Goal: Entertainment & Leisure: Consume media (video, audio)

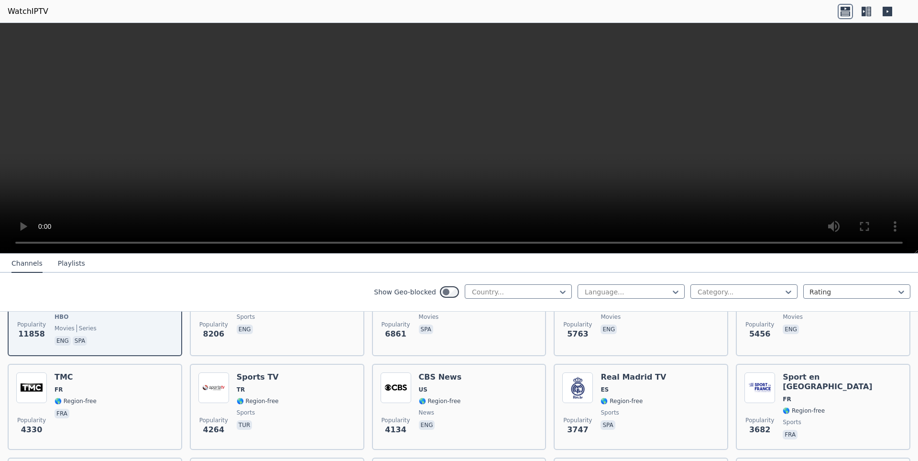
scroll to position [96, 0]
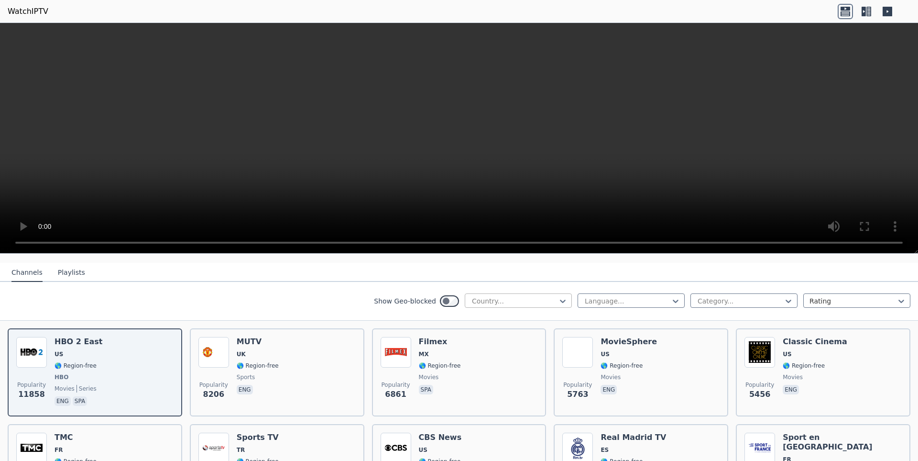
click at [524, 293] on div "Country..." at bounding box center [518, 300] width 107 height 14
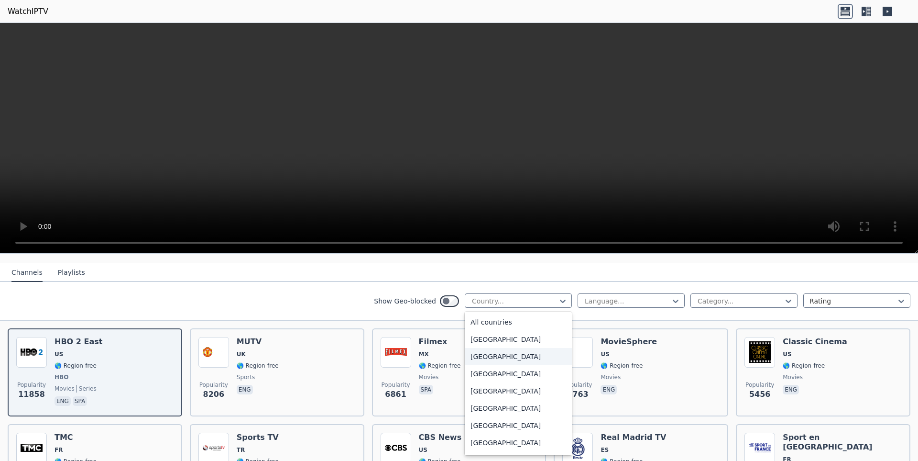
click at [481, 350] on div "[GEOGRAPHIC_DATA]" at bounding box center [518, 356] width 107 height 17
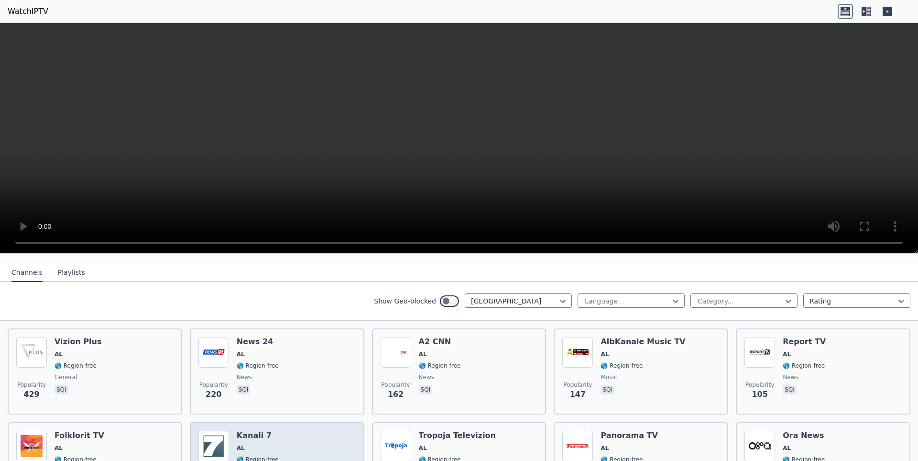
click at [243, 430] on h6 "Kanali 7" at bounding box center [258, 435] width 42 height 10
click at [727, 293] on div "Category..." at bounding box center [744, 300] width 107 height 14
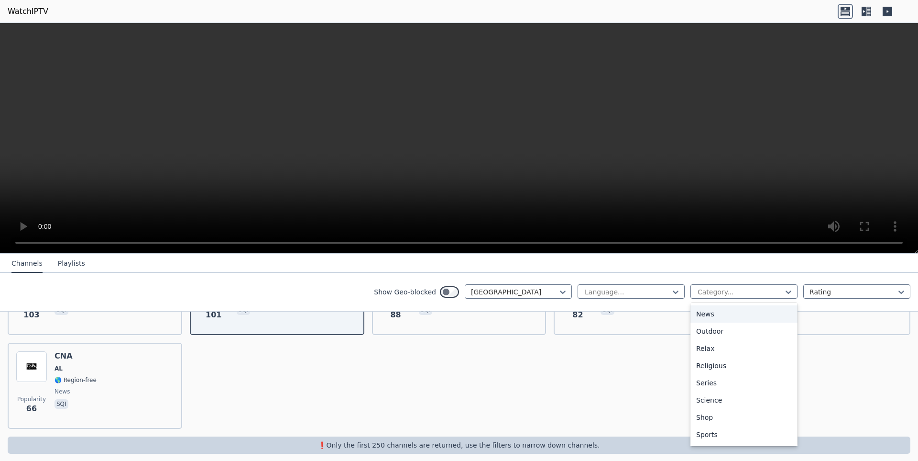
scroll to position [325, 0]
click at [700, 418] on div "Travel" at bounding box center [744, 417] width 107 height 17
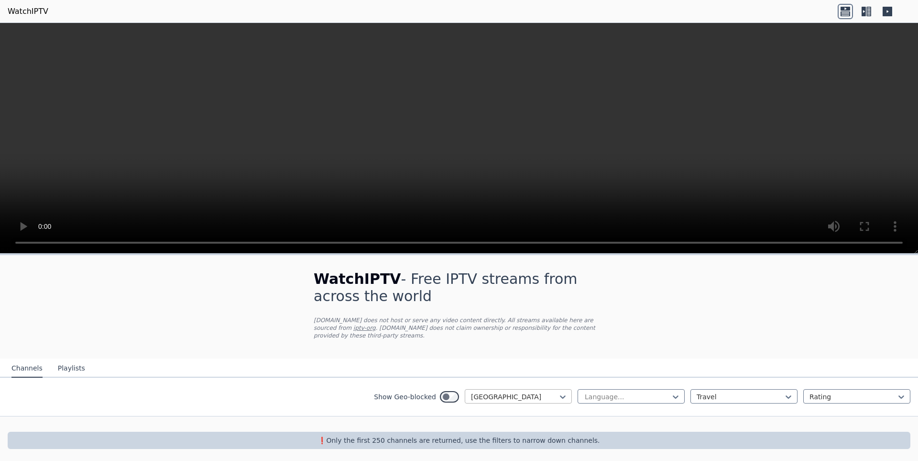
click at [507, 393] on div at bounding box center [514, 397] width 87 height 10
click at [478, 409] on div "All countries" at bounding box center [518, 417] width 107 height 17
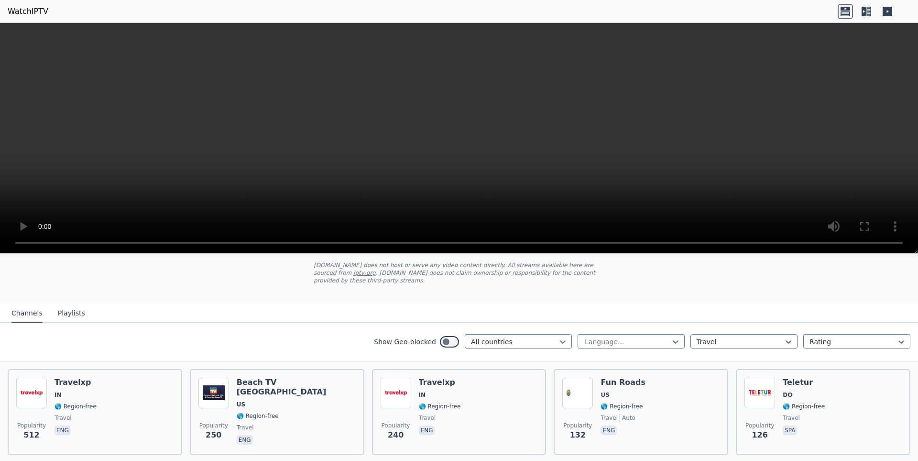
scroll to position [143, 0]
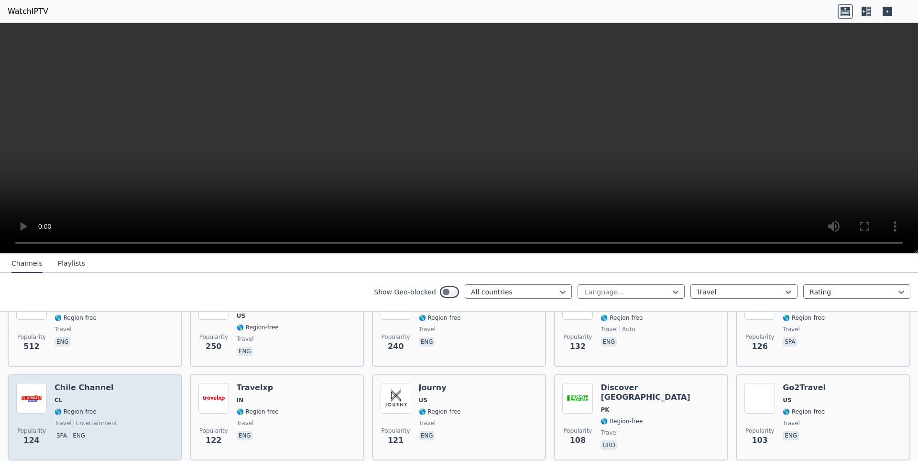
click at [79, 383] on h6 "Chile Channel" at bounding box center [86, 388] width 63 height 10
click at [70, 383] on h6 "Chile Channel" at bounding box center [86, 388] width 63 height 10
click at [76, 419] on span "entertainment" at bounding box center [96, 423] width 44 height 8
click at [73, 407] on span "🌎 Region-free" at bounding box center [76, 411] width 42 height 8
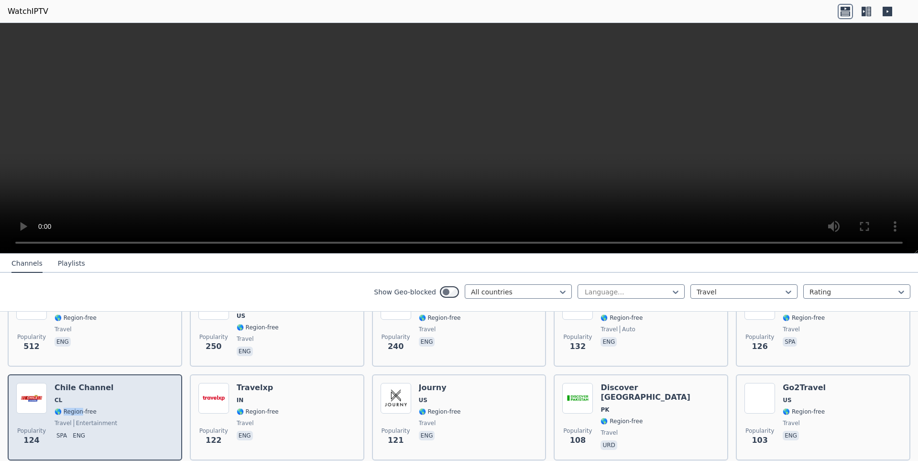
click at [73, 407] on span "🌎 Region-free" at bounding box center [76, 411] width 42 height 8
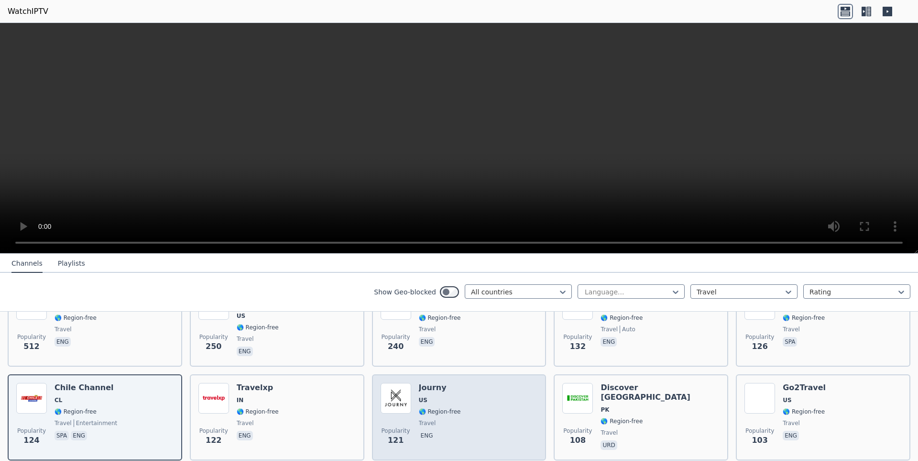
click at [431, 383] on h6 "Journy" at bounding box center [440, 388] width 42 height 10
